Goal: Task Accomplishment & Management: Complete application form

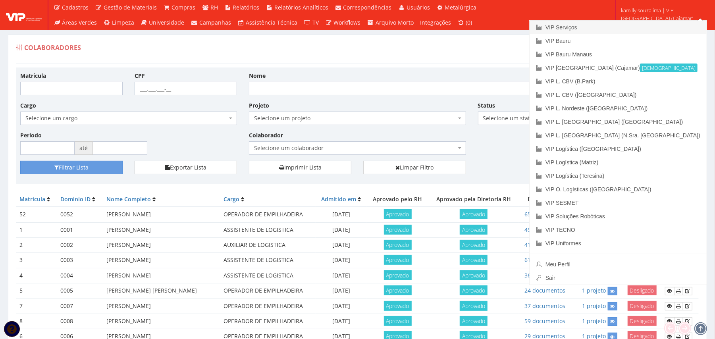
click at [352, 24] on link "VIP Serviços" at bounding box center [618, 27] width 177 height 13
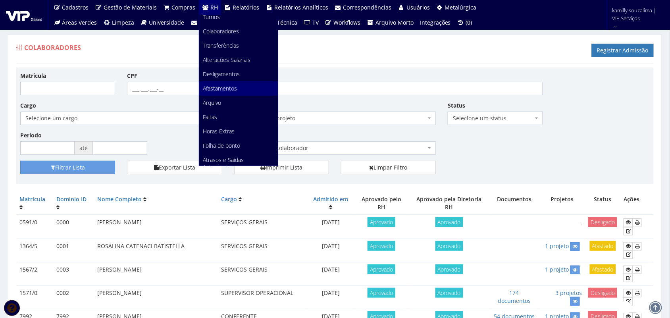
scroll to position [99, 0]
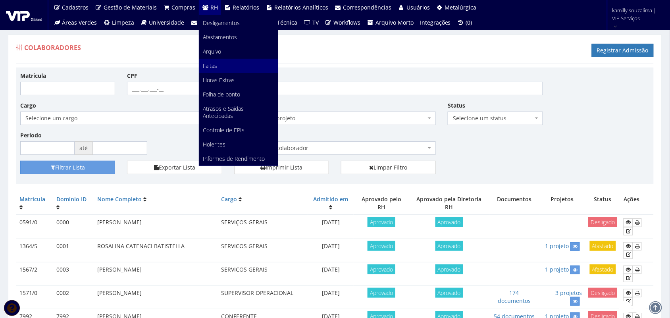
click at [222, 62] on link "Faltas" at bounding box center [238, 66] width 79 height 14
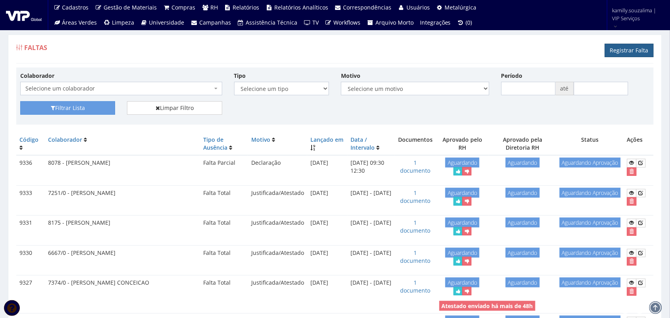
click at [626, 49] on link "Registrar Falta" at bounding box center [629, 50] width 49 height 13
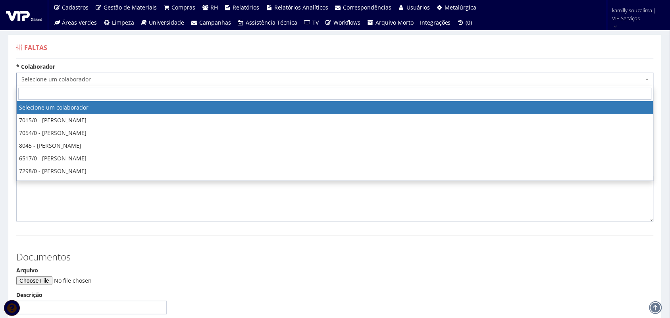
click at [100, 74] on span "Selecione um colaborador" at bounding box center [334, 79] width 637 height 13
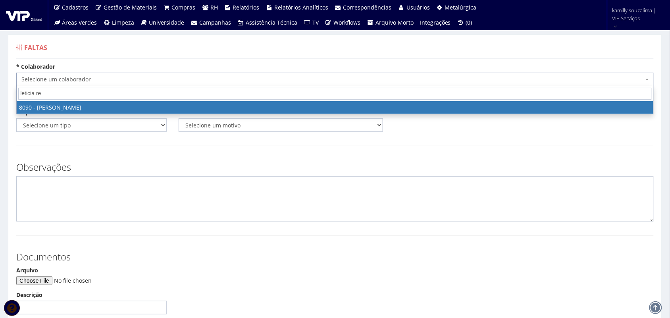
type input "leticia re"
select select "3602"
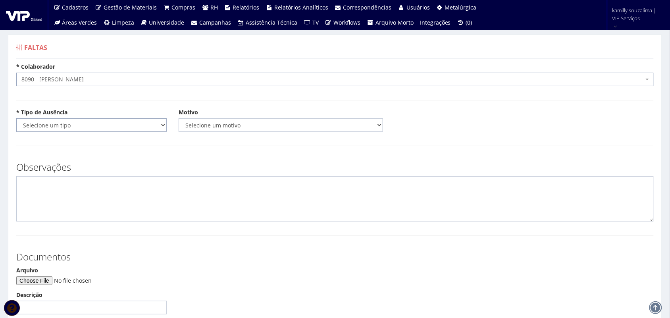
click at [90, 120] on select "Selecione um tipo Falta Total Falta Parcial Afastamento Férias" at bounding box center [91, 124] width 150 height 13
click at [16, 118] on select "Selecione um tipo Falta Total Falta Parcial Afastamento Férias" at bounding box center [91, 124] width 150 height 13
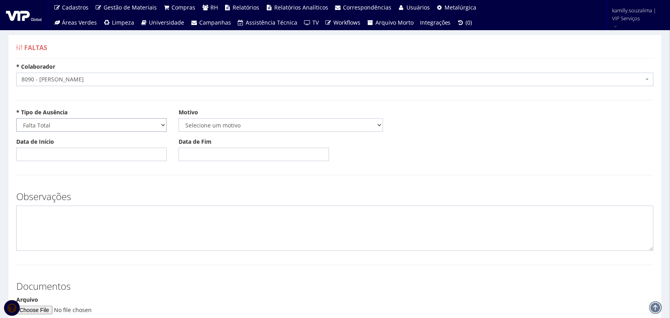
click at [62, 126] on select "Selecione um tipo Falta Total Falta Parcial Afastamento Férias" at bounding box center [91, 124] width 150 height 13
select select "parcial"
click at [16, 118] on select "Selecione um tipo Falta Total Falta Parcial Afastamento Férias" at bounding box center [91, 124] width 150 height 13
click at [234, 122] on select "Selecione um motivo Acidente Atestado Atraso Declaração Determinação Judicial D…" at bounding box center [281, 124] width 204 height 13
select select "declaracao"
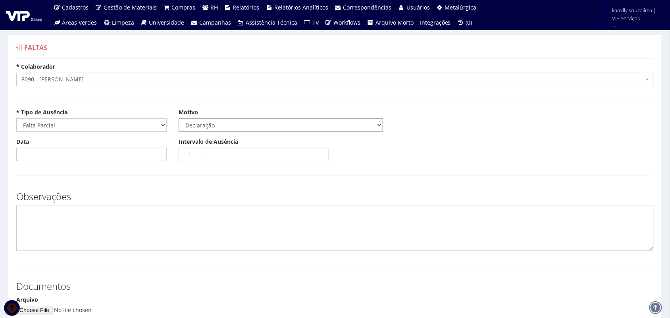
click at [179, 118] on select "Selecione um motivo Acidente Atestado Atraso Declaração Determinação Judicial D…" at bounding box center [281, 124] width 204 height 13
click at [108, 159] on input "Data" at bounding box center [91, 154] width 150 height 13
type input "22/07/2025"
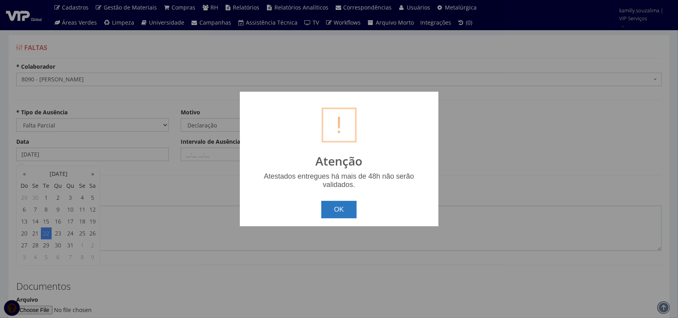
click at [336, 214] on button "OK" at bounding box center [338, 209] width 35 height 17
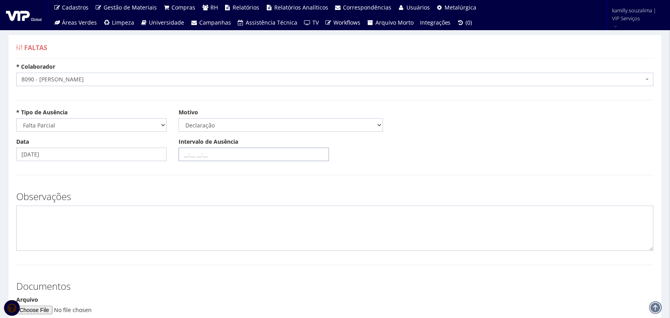
click at [221, 157] on input "Intervalo de Ausência" at bounding box center [254, 154] width 150 height 13
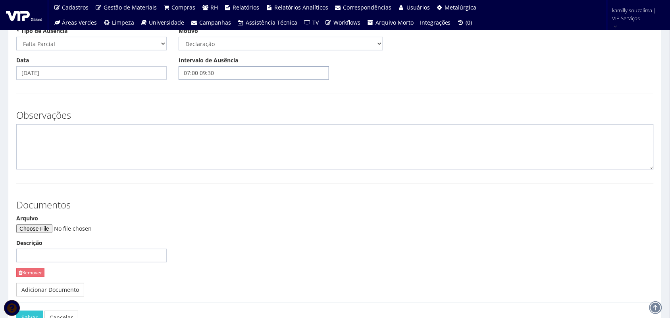
scroll to position [135, 0]
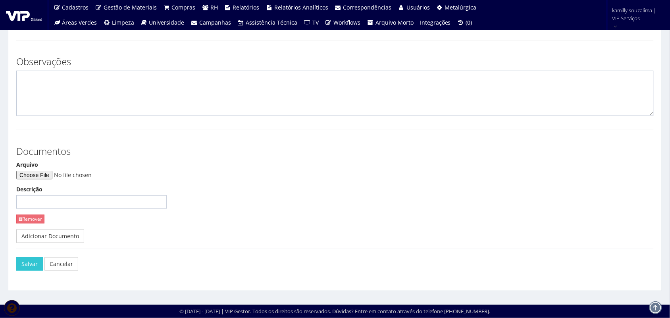
type input "07:00 09:30"
click at [46, 179] on input "Arquivo" at bounding box center [70, 175] width 108 height 9
type input "C:\fakepath\Document_000123_014542.pdf"
click at [24, 264] on button "Salvar" at bounding box center [29, 263] width 27 height 13
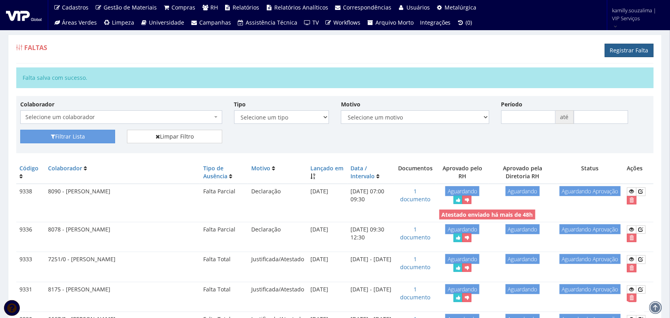
click at [636, 52] on link "Registrar Falta" at bounding box center [629, 50] width 49 height 13
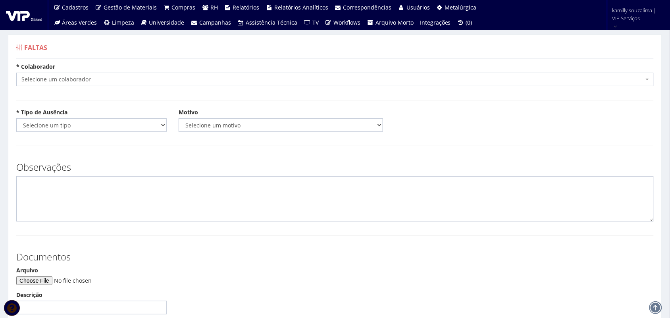
click at [116, 80] on span "Selecione um colaborador" at bounding box center [332, 79] width 622 height 8
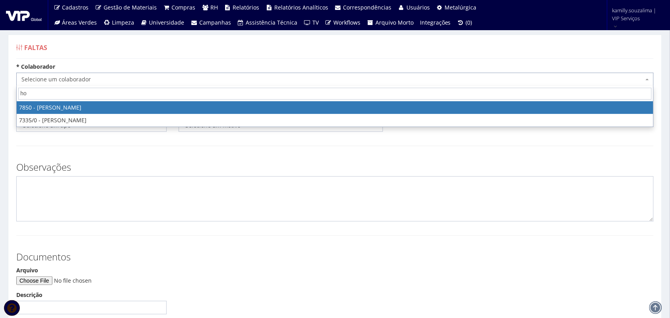
type input "h"
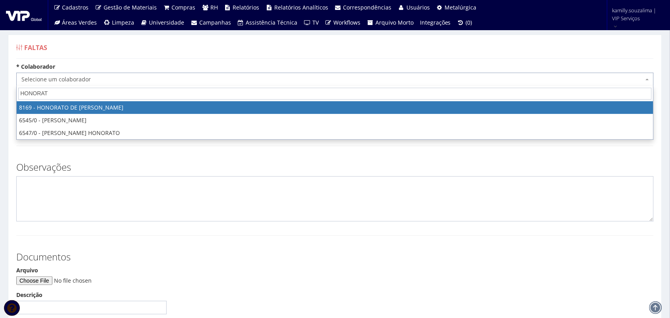
type input "HONORAT"
select select "3958"
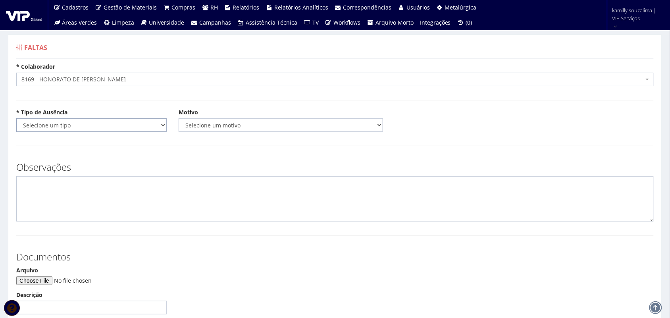
click at [112, 128] on select "Selecione um tipo Falta Total Falta Parcial Afastamento Férias" at bounding box center [91, 124] width 150 height 13
select select "total"
click at [16, 118] on select "Selecione um tipo Falta Total Falta Parcial Afastamento Férias" at bounding box center [91, 124] width 150 height 13
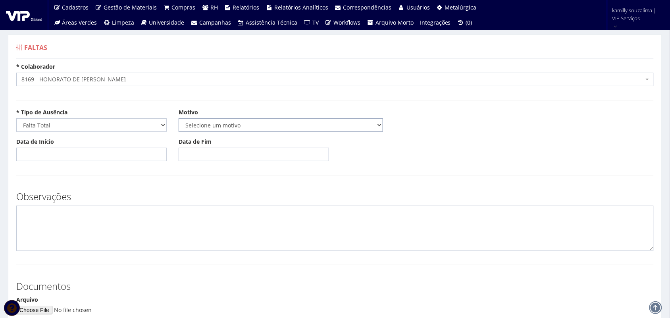
drag, startPoint x: 231, startPoint y: 124, endPoint x: 224, endPoint y: 129, distance: 8.8
click at [231, 124] on select "Selecione um motivo Acidente Atestado Atraso Declaração Determinação Judicial D…" at bounding box center [281, 124] width 204 height 13
select select "atestado"
click at [179, 118] on select "Selecione um motivo Acidente Atestado Atraso Declaração Determinação Judicial D…" at bounding box center [281, 124] width 204 height 13
click at [68, 157] on input "Data de Início" at bounding box center [91, 154] width 150 height 13
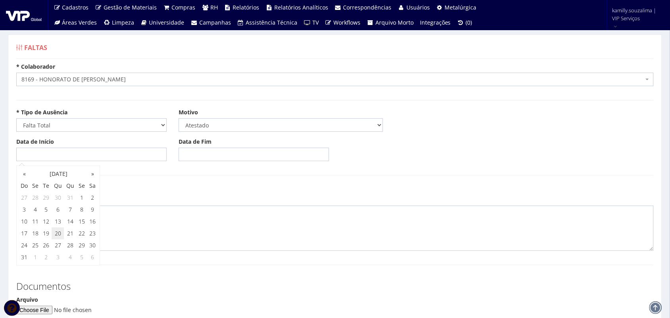
click at [58, 235] on td "20" at bounding box center [58, 233] width 13 height 12
click at [71, 234] on td "21" at bounding box center [70, 233] width 13 height 12
type input "21/08/2025"
drag, startPoint x: 291, startPoint y: 166, endPoint x: 316, endPoint y: 175, distance: 26.8
click at [291, 168] on form "* Colaborador Selecione um colaborador 7015/0 - ADEILTON LUIZ NETO 7054/0 - ADE…" at bounding box center [334, 241] width 637 height 357
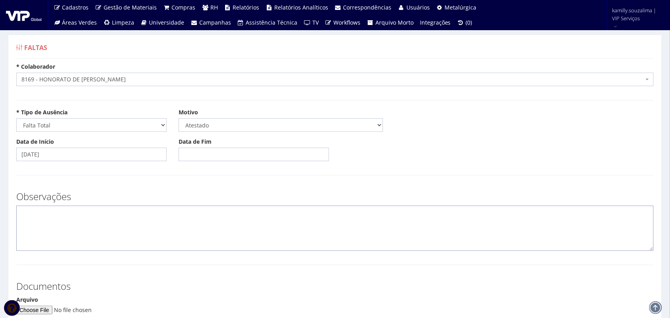
click at [150, 231] on textarea at bounding box center [334, 228] width 637 height 45
type textarea "CID: R10"
click at [215, 156] on input "Data de Fim" at bounding box center [254, 154] width 150 height 13
click at [223, 232] on td "20" at bounding box center [220, 233] width 13 height 12
click at [230, 233] on td "21" at bounding box center [232, 233] width 13 height 12
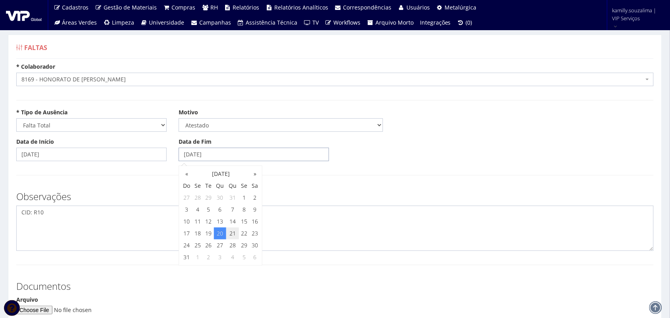
type input "21/08/2025"
click at [168, 227] on textarea "CID: R10" at bounding box center [334, 228] width 637 height 45
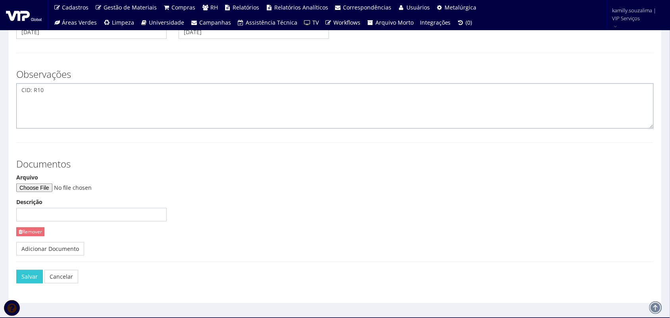
scroll to position [135, 0]
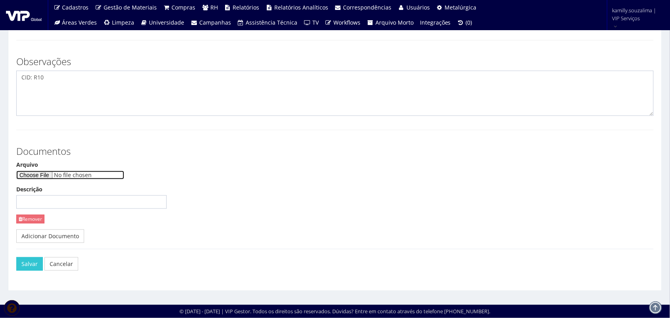
click at [58, 174] on input "Arquivo" at bounding box center [70, 175] width 108 height 9
type input "C:\fakepath\WhatsApp Image 2025-08-22 at 05.09.23 (1).jpeg"
click at [29, 262] on button "Salvar" at bounding box center [29, 263] width 27 height 13
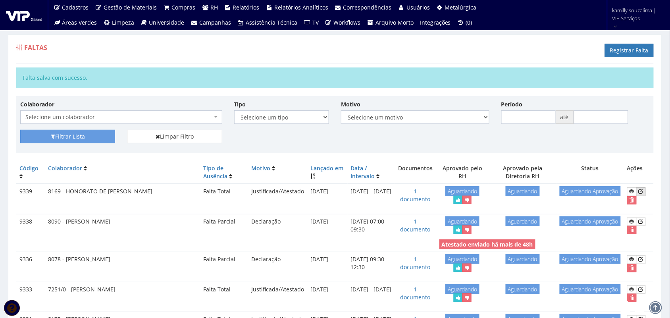
click at [643, 191] on link at bounding box center [641, 191] width 10 height 8
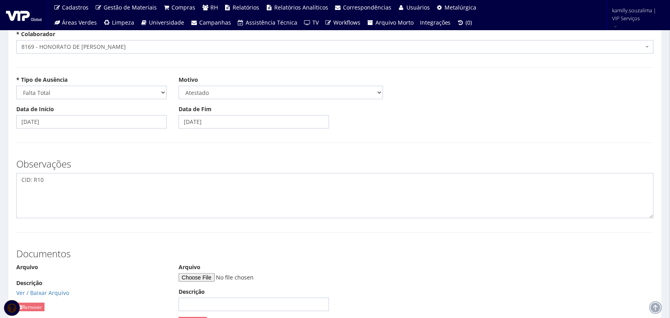
scroll to position [50, 0]
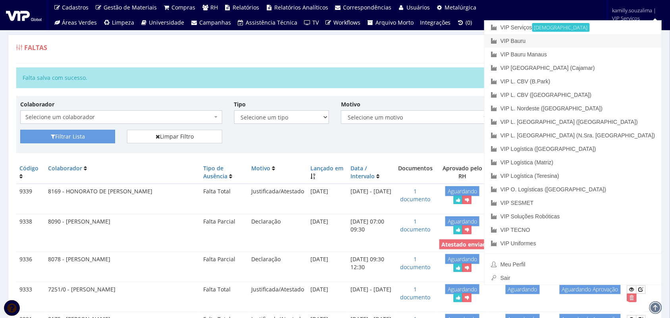
click at [586, 42] on link "VIP Bauru" at bounding box center [573, 40] width 177 height 13
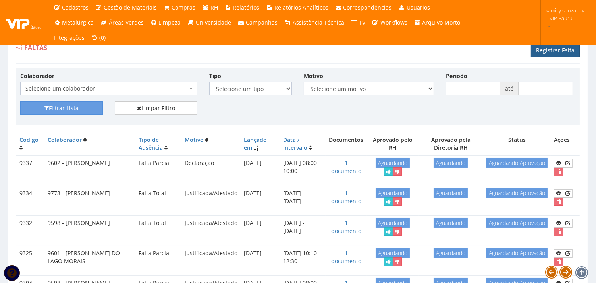
click at [566, 49] on link "Registrar Falta" at bounding box center [555, 50] width 49 height 13
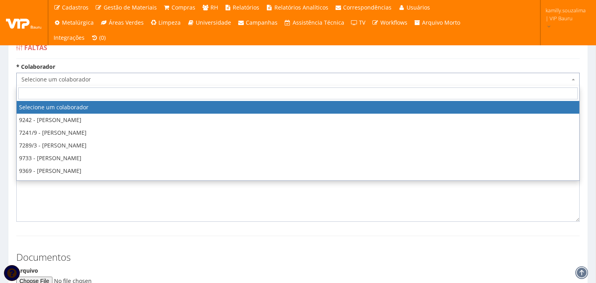
click at [73, 80] on span "Selecione um colaborador" at bounding box center [295, 79] width 548 height 8
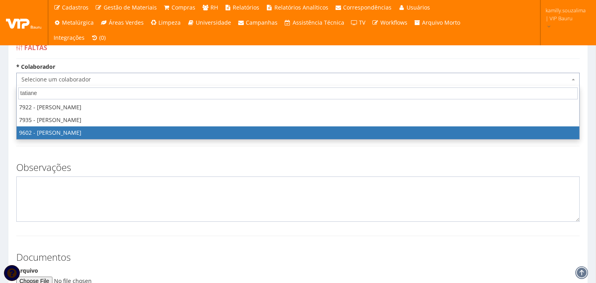
type input "tatiane"
select select "3769"
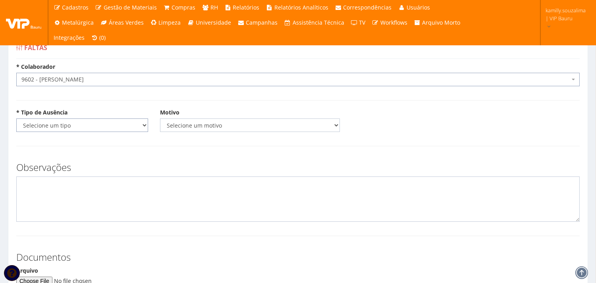
click at [75, 125] on select "Selecione um tipo Falta Total Falta Parcial Afastamento Férias" at bounding box center [82, 124] width 132 height 13
select select "total"
click at [16, 118] on select "Selecione um tipo Falta Total Falta Parcial Afastamento Férias" at bounding box center [82, 124] width 132 height 13
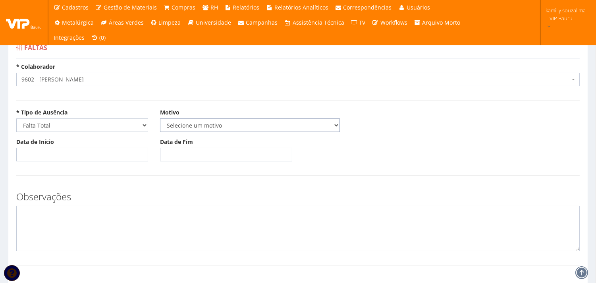
click at [192, 118] on select "Selecione um motivo Acidente Atestado Atraso Declaração Determinação Judicial D…" at bounding box center [250, 124] width 180 height 13
select select "atestado"
click at [160, 118] on select "Selecione um motivo Acidente Atestado Atraso Declaração Determinação Judicial D…" at bounding box center [250, 124] width 180 height 13
click at [93, 150] on input "Data de Início" at bounding box center [82, 154] width 132 height 13
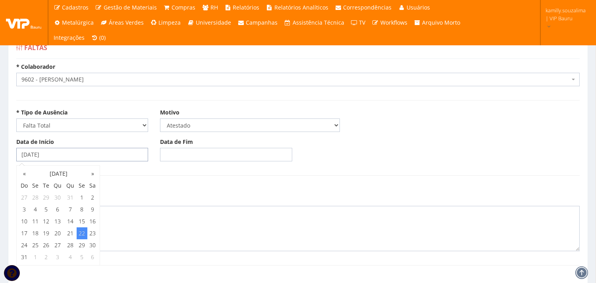
type input "22/08/2025"
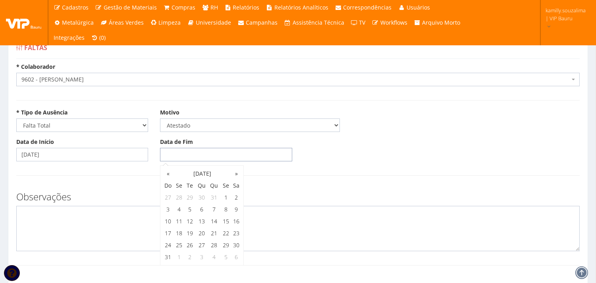
click at [172, 157] on input "Data de Fim" at bounding box center [226, 154] width 132 height 13
click at [200, 237] on td "20" at bounding box center [201, 233] width 13 height 12
click at [228, 233] on td "22" at bounding box center [225, 233] width 11 height 12
type input "22/08/2025"
click at [123, 225] on textarea at bounding box center [297, 228] width 563 height 45
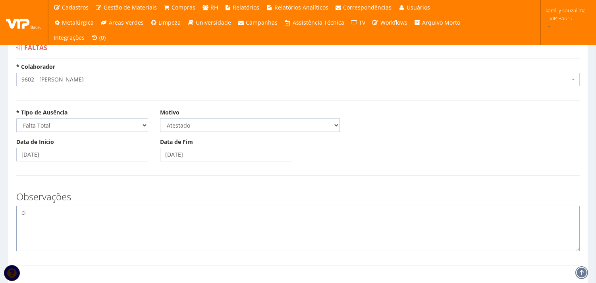
type textarea "c"
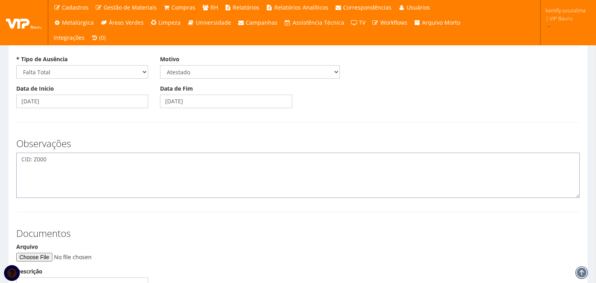
scroll to position [169, 0]
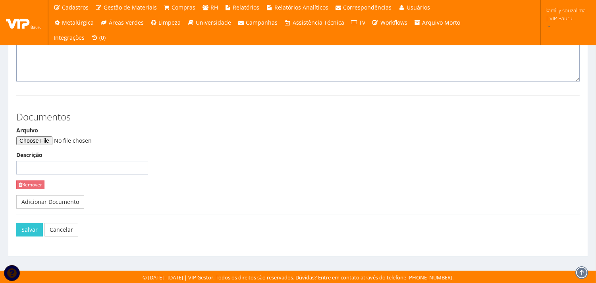
type textarea "CID: Z000"
click at [47, 139] on input "Arquivo" at bounding box center [70, 140] width 108 height 9
type input "C:\fakepath\CamScanner 22-08-2025 13.36.pdf"
click at [34, 231] on button "Salvar" at bounding box center [29, 229] width 27 height 13
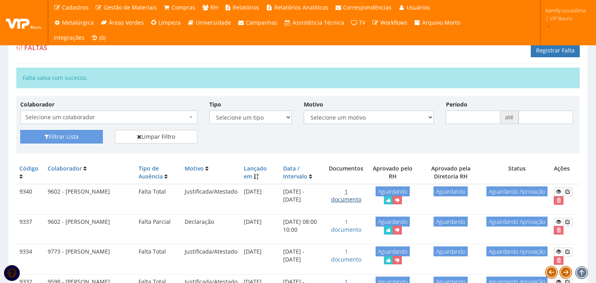
click at [350, 197] on link "1 documento" at bounding box center [346, 194] width 30 height 15
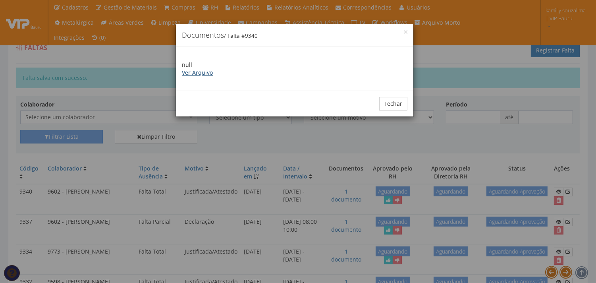
click at [202, 73] on link "Ver Arquivo" at bounding box center [197, 73] width 31 height 8
click at [383, 100] on button "Fechar" at bounding box center [393, 103] width 28 height 13
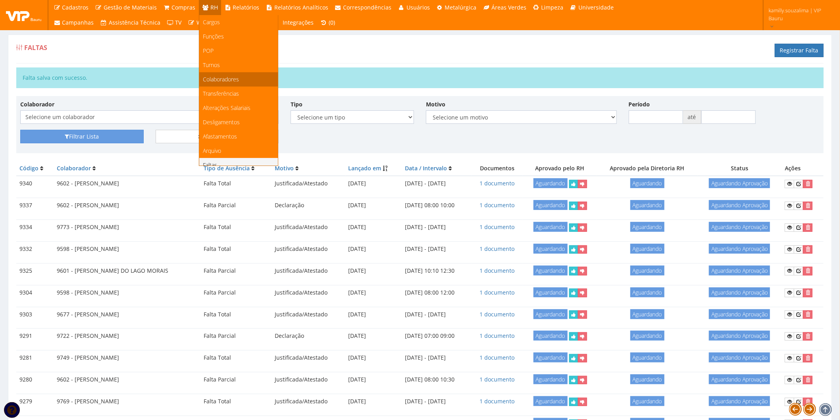
click at [228, 78] on span "Colaboradores" at bounding box center [221, 79] width 36 height 8
